Goal: Navigation & Orientation: Find specific page/section

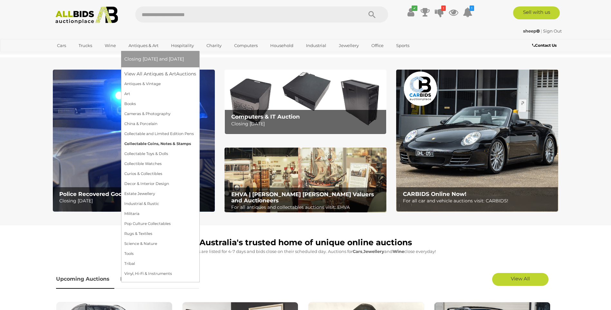
click at [156, 144] on link "Collectable Coins, Notes & Stamps" at bounding box center [160, 144] width 72 height 10
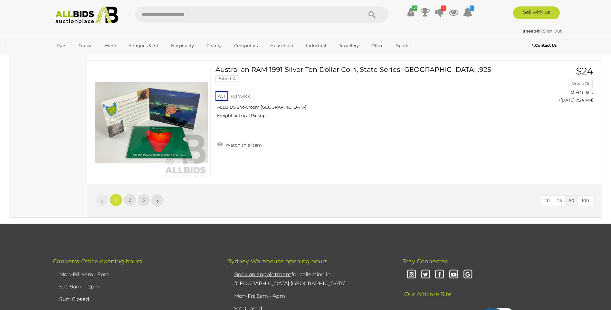
scroll to position [6185, 0]
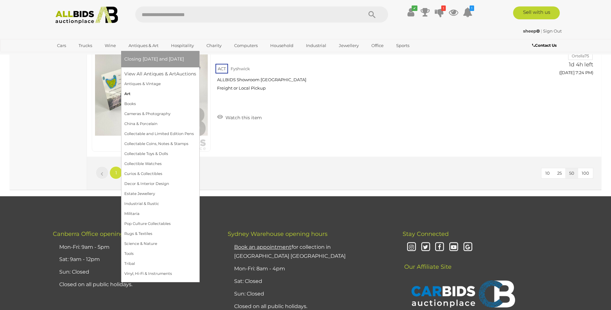
click at [128, 93] on link "Art" at bounding box center [160, 94] width 72 height 10
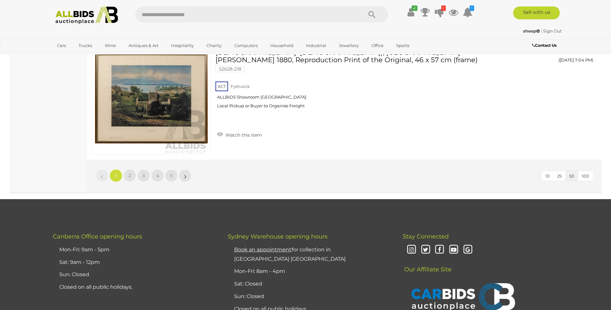
scroll to position [6217, 0]
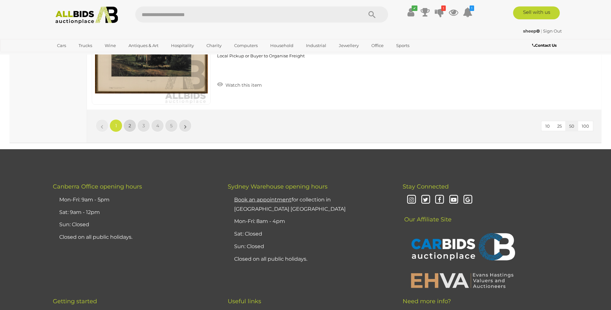
click at [128, 125] on link "2" at bounding box center [129, 125] width 13 height 13
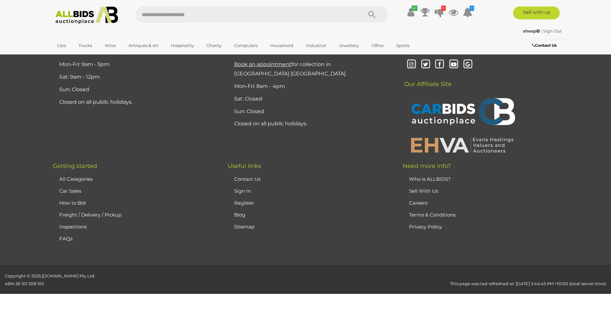
scroll to position [61, 0]
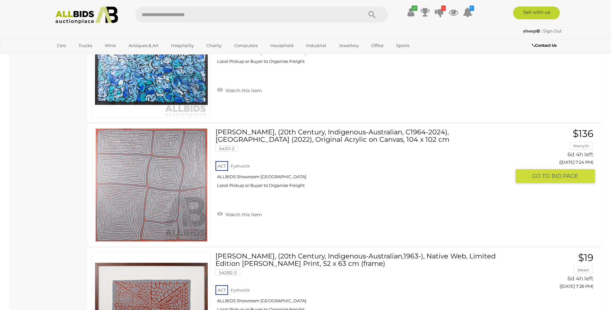
scroll to position [6085, 0]
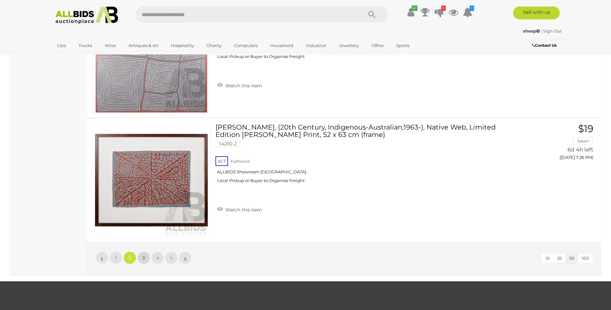
click at [140, 251] on link "3" at bounding box center [143, 257] width 13 height 13
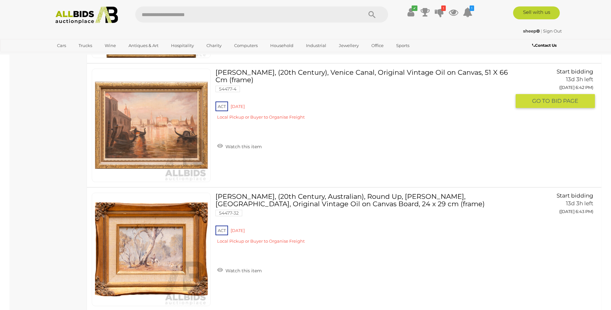
scroll to position [6053, 0]
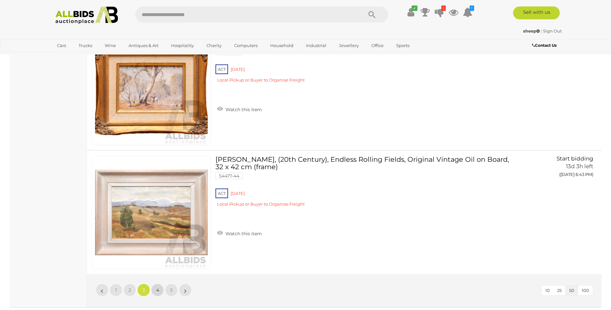
click at [157, 290] on span "4" at bounding box center [157, 290] width 3 height 6
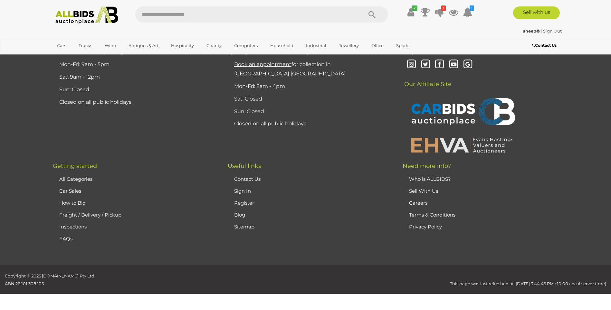
scroll to position [61, 0]
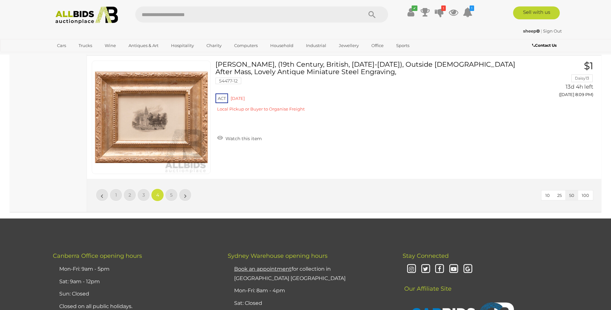
scroll to position [6149, 0]
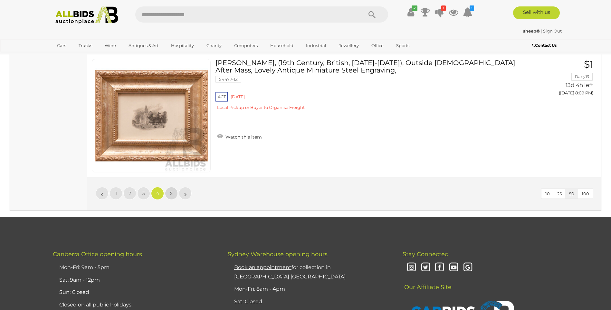
click at [172, 193] on span "5" at bounding box center [171, 193] width 3 height 6
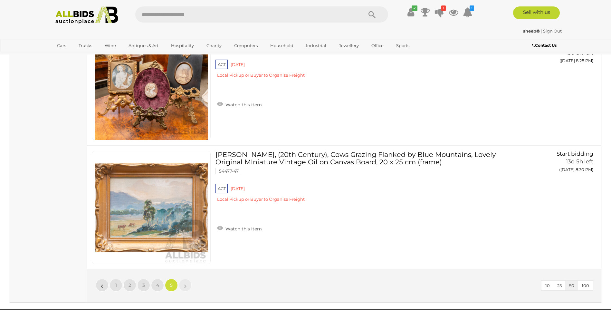
scroll to position [1607, 0]
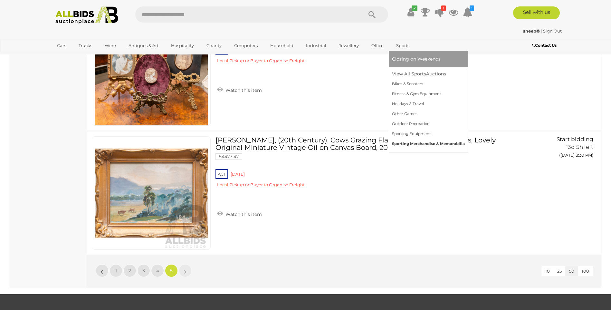
click at [425, 143] on link "Sporting Merchandise & Memorabilia" at bounding box center [428, 144] width 73 height 10
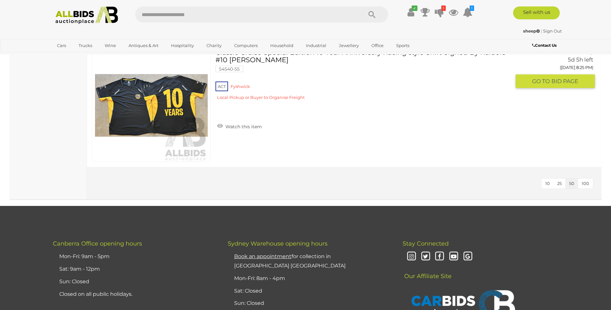
scroll to position [709, 0]
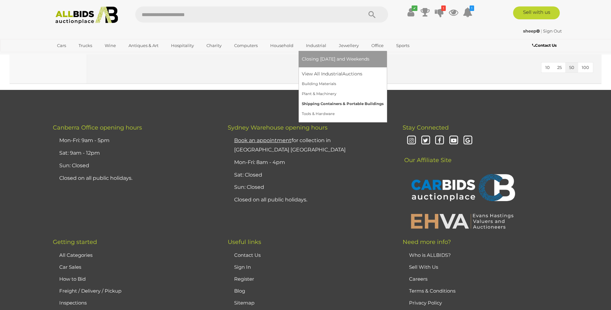
click at [332, 104] on link "Shipping Containers & Portable Buildings" at bounding box center [343, 104] width 82 height 10
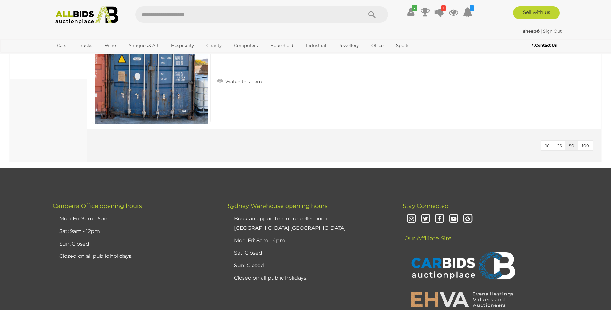
scroll to position [354, 0]
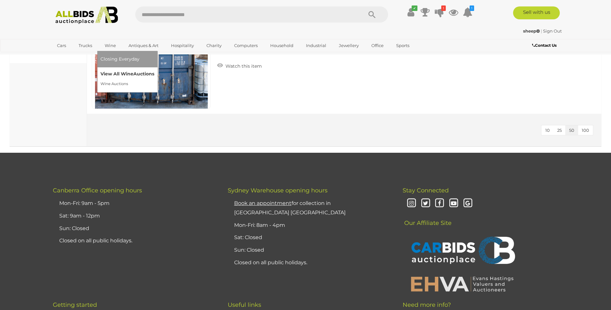
click at [119, 74] on link "View All Wine Auctions" at bounding box center [128, 74] width 54 height 10
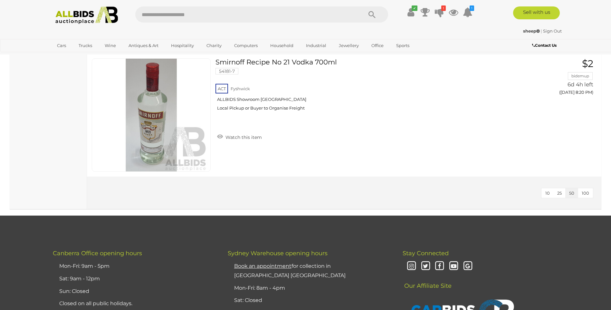
scroll to position [644, 0]
